Goal: Information Seeking & Learning: Learn about a topic

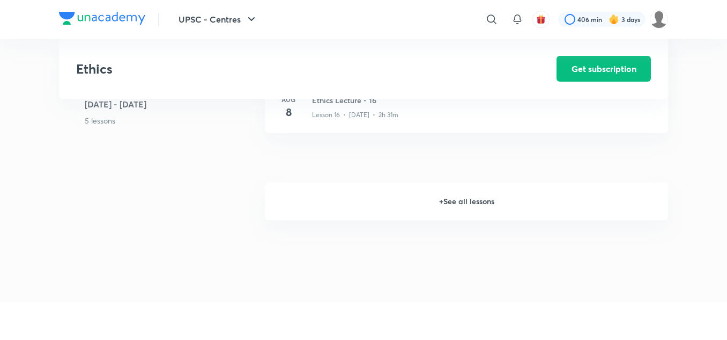
scroll to position [1476, 0]
click at [432, 197] on h6 "+ See all lessons" at bounding box center [466, 202] width 403 height 38
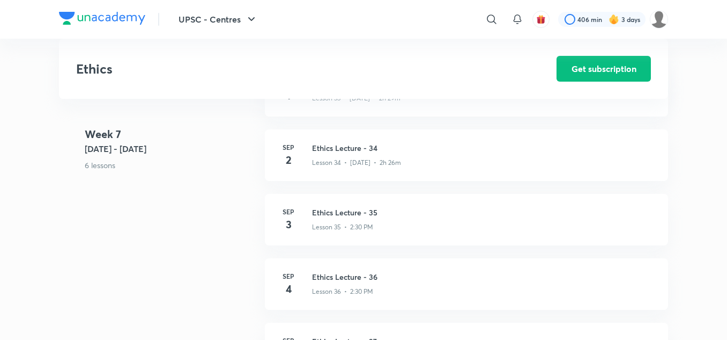
scroll to position [2820, 0]
click at [327, 215] on h3 "Ethics Lecture - 35" at bounding box center [483, 210] width 343 height 11
click at [323, 208] on h3 "Ethics Lecture - 35" at bounding box center [483, 210] width 343 height 11
